Goal: Check status: Check status

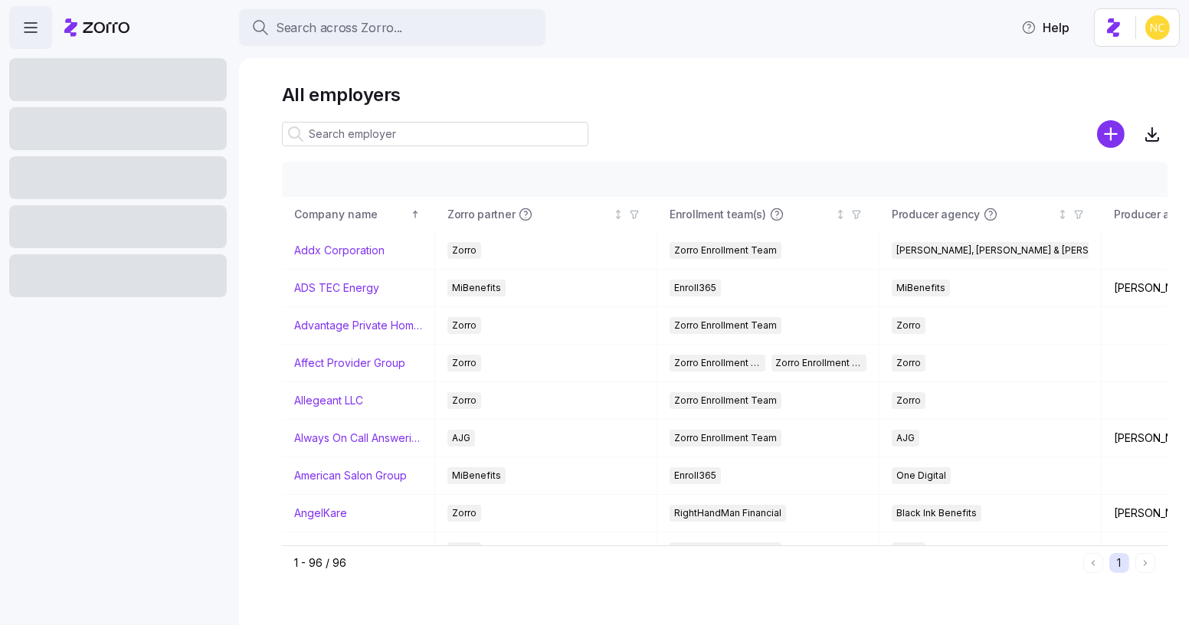
click at [570, 24] on div "Search across Zorro... Help" at bounding box center [594, 27] width 1171 height 43
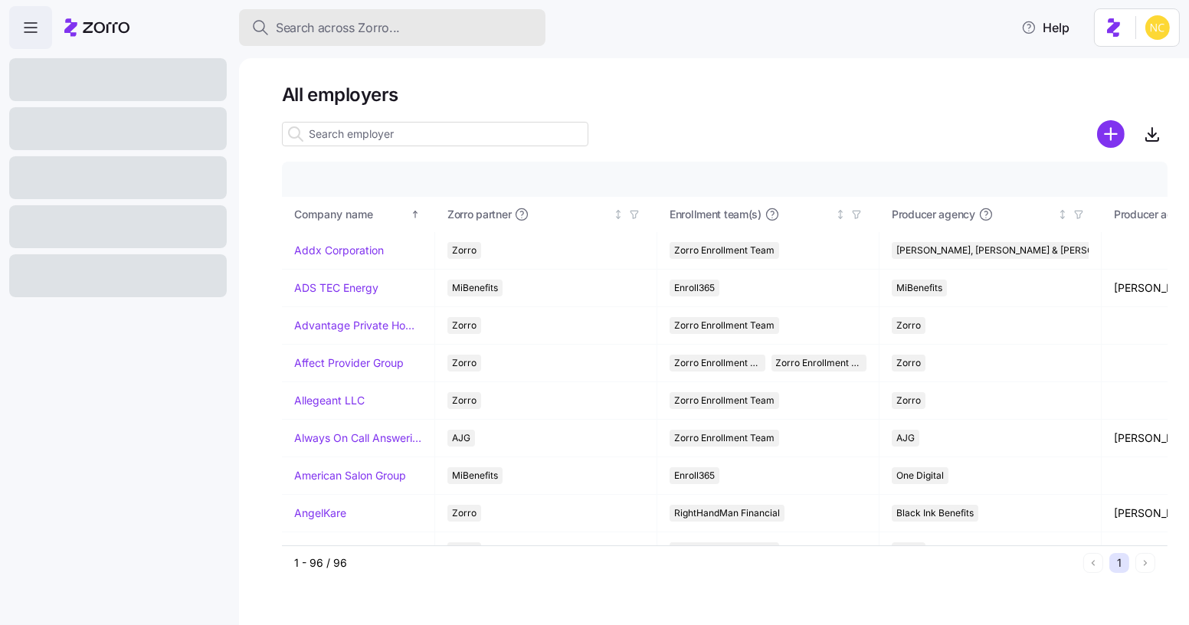
click at [486, 30] on div "Search across Zorro..." at bounding box center [392, 27] width 282 height 19
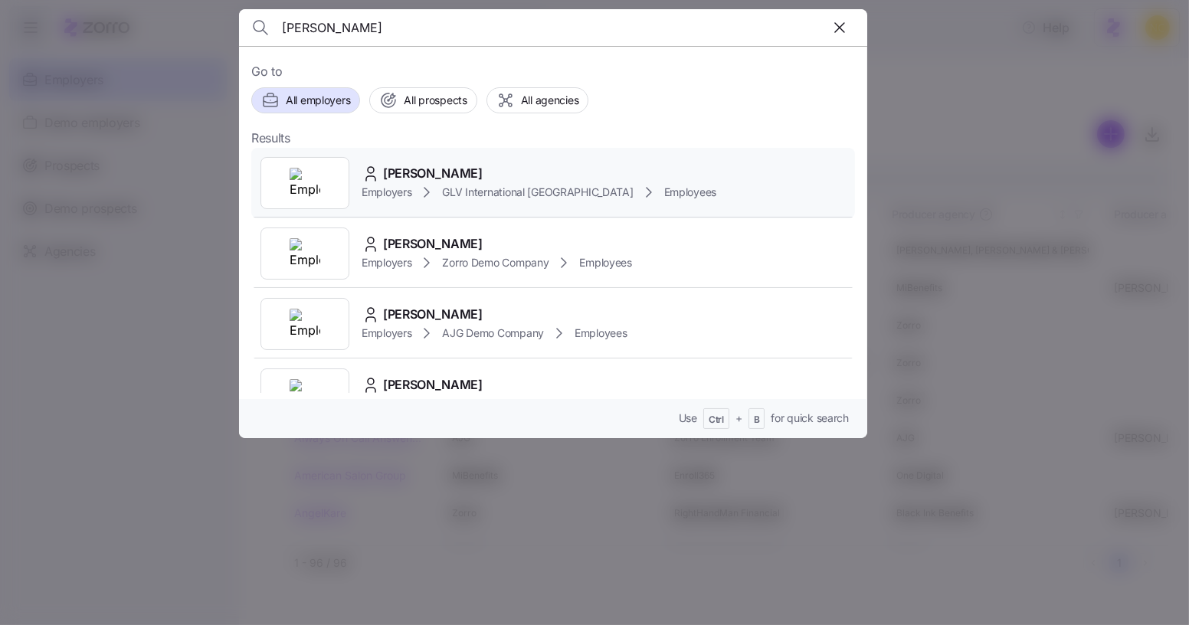
type input "[PERSON_NAME]"
click at [495, 166] on div "[PERSON_NAME]" at bounding box center [539, 173] width 355 height 19
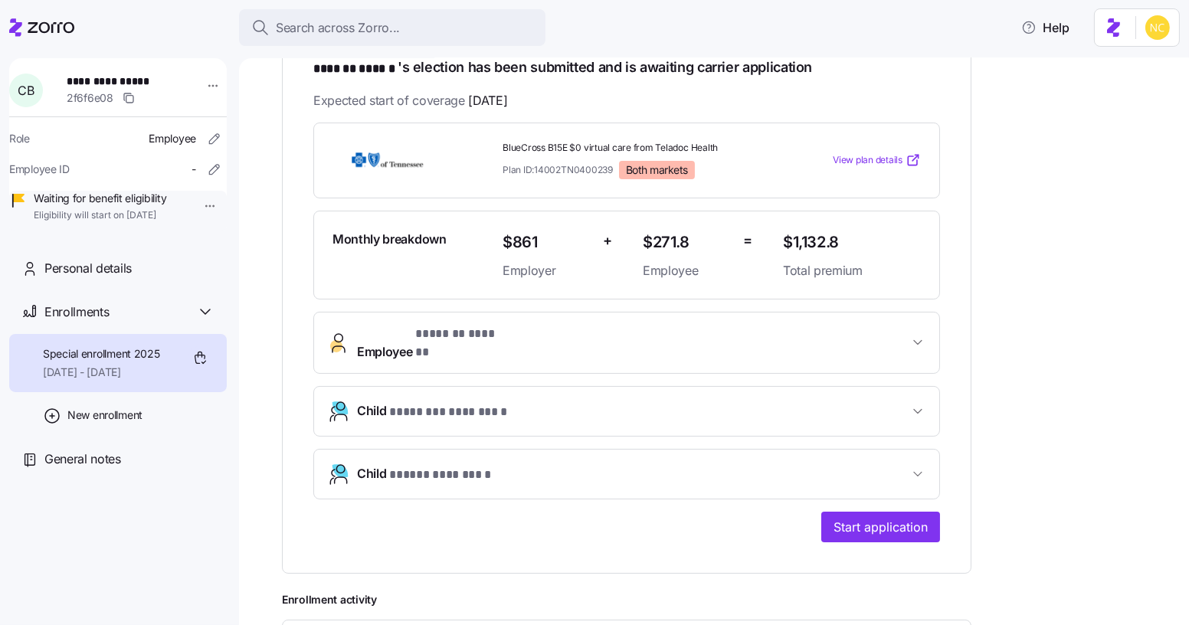
scroll to position [309, 0]
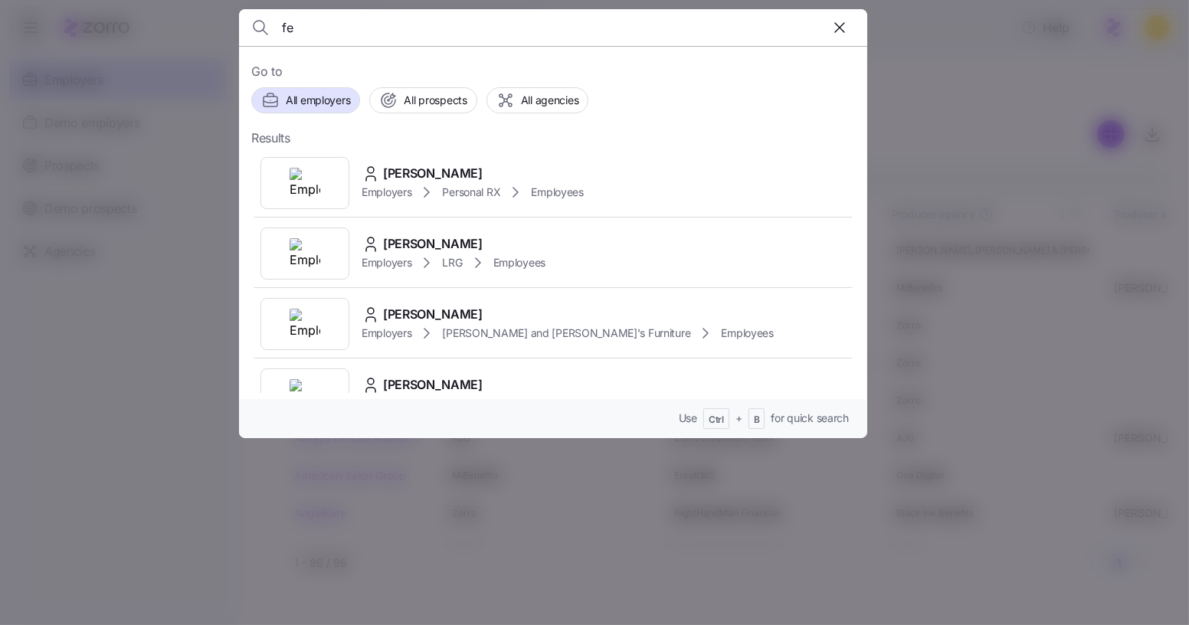
type input "f"
type input "fernando vargas"
click at [544, 172] on div "Fernando Vargas" at bounding box center [473, 173] width 222 height 19
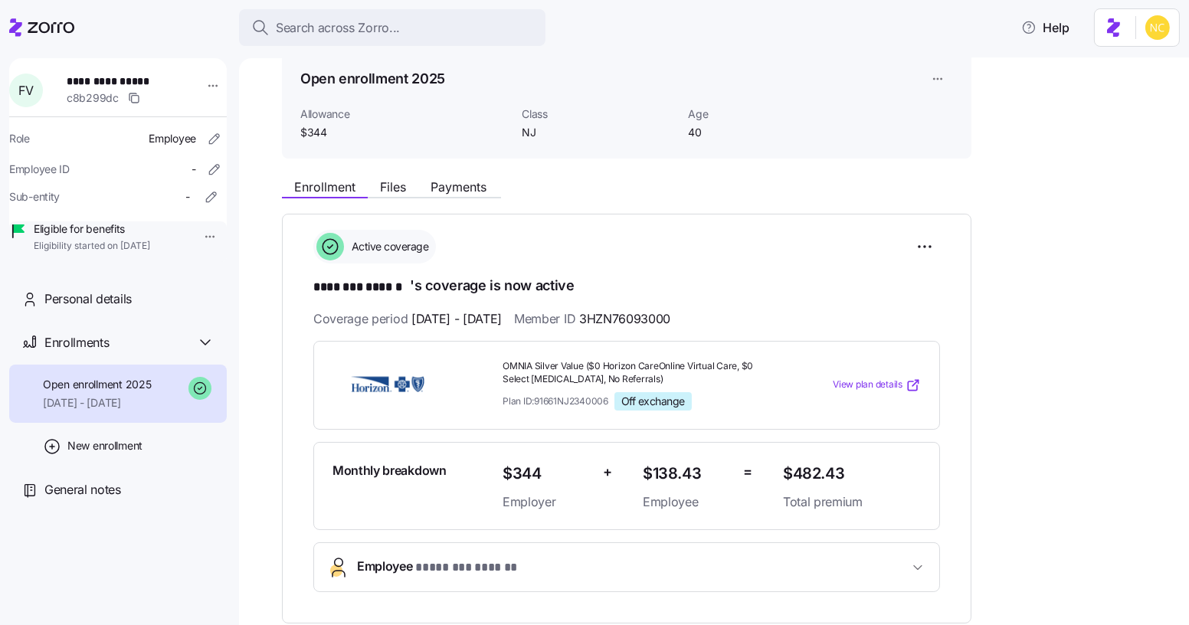
click at [566, 398] on span "Plan ID: 91661NJ2340006" at bounding box center [556, 401] width 106 height 13
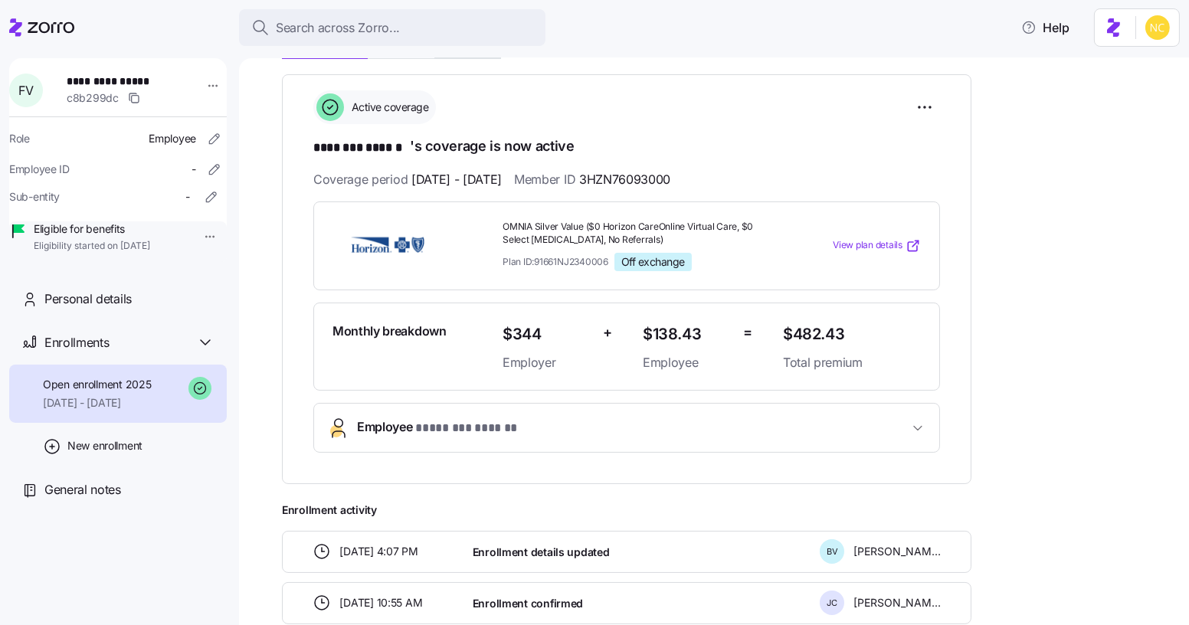
click at [556, 405] on button "Employee * ******** ****** *" at bounding box center [626, 428] width 625 height 48
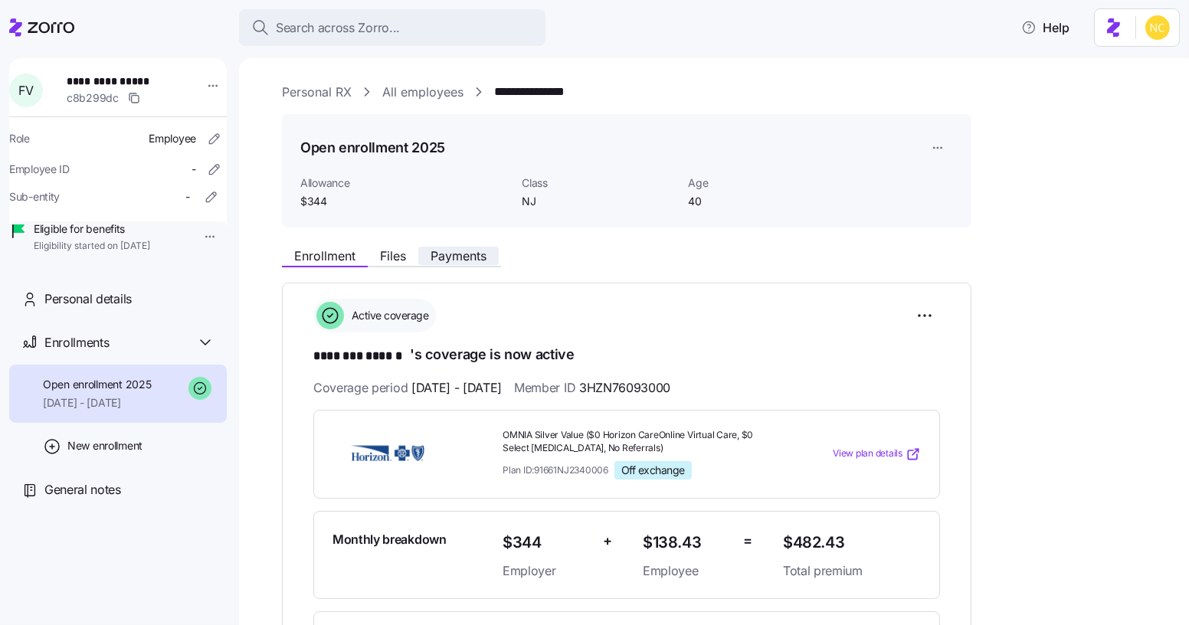
click at [471, 258] on span "Payments" at bounding box center [459, 256] width 56 height 12
